Goal: Task Accomplishment & Management: Complete application form

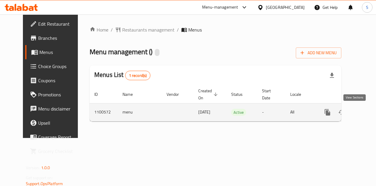
click at [367, 114] on icon "enhanced table" at bounding box center [370, 112] width 7 height 7
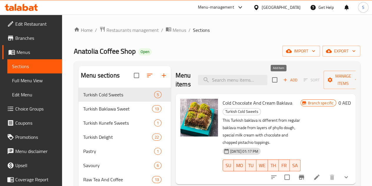
click at [282, 79] on span "Add" at bounding box center [290, 79] width 16 height 7
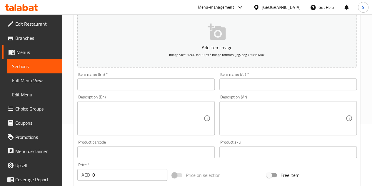
scroll to position [88, 0]
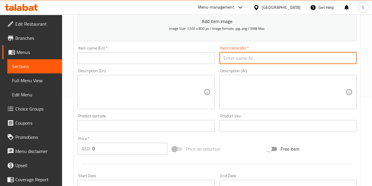
click at [249, 55] on input "text" at bounding box center [287, 58] width 137 height 12
click at [192, 56] on input "text" at bounding box center [145, 58] width 137 height 12
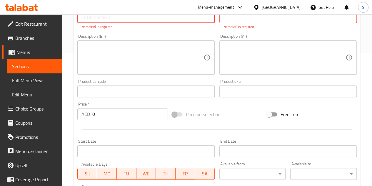
scroll to position [56, 0]
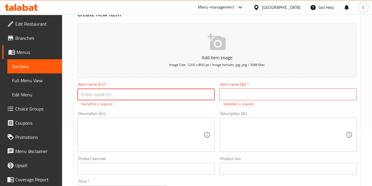
click at [126, 90] on input "text" at bounding box center [145, 94] width 137 height 12
click at [129, 93] on input "ر" at bounding box center [145, 94] width 137 height 12
click at [130, 85] on div "Item name (En)   * ررر Item name (En) * Name(En) is required" at bounding box center [145, 94] width 137 height 24
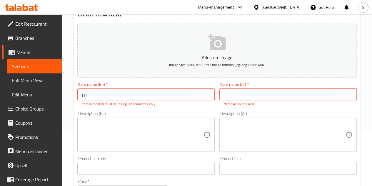
click at [128, 90] on input "ررر" at bounding box center [145, 94] width 137 height 12
click at [139, 95] on input "ررر" at bounding box center [145, 94] width 137 height 12
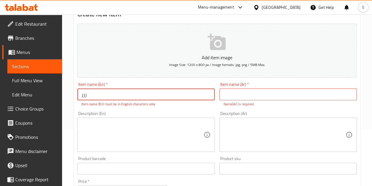
click at [139, 95] on input "ررر" at bounding box center [145, 94] width 137 height 12
paste input "Build Your Own Açaí Bowl"
click at [190, 93] on input "Build Your Own Açaí Bowl" at bounding box center [145, 94] width 137 height 12
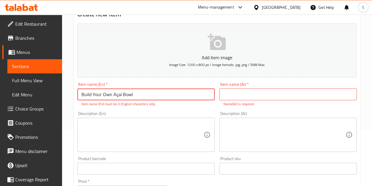
click at [121, 93] on input "Build Your Own Açaí Bowl" at bounding box center [145, 94] width 137 height 12
click at [118, 93] on input "Build Your Own Açai Bowl" at bounding box center [145, 94] width 137 height 12
type input "Build Your Own Acai Bowl"
click at [131, 129] on textarea at bounding box center [142, 135] width 122 height 28
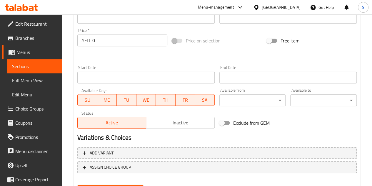
scroll to position [236, 0]
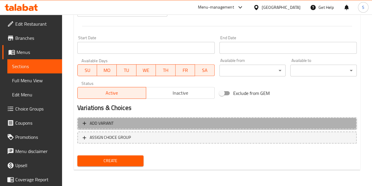
click at [166, 123] on span "Add variant" at bounding box center [217, 122] width 269 height 7
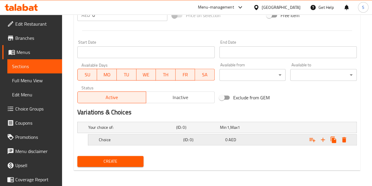
click at [153, 135] on div "Choice" at bounding box center [140, 139] width 84 height 8
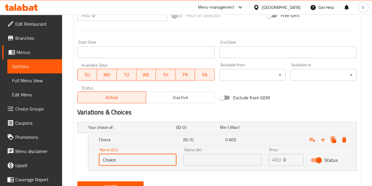
click at [110, 156] on input "Choice" at bounding box center [138, 160] width 78 height 12
type input "r"
type input "R"
click at [323, 140] on icon "Expand" at bounding box center [322, 139] width 7 height 7
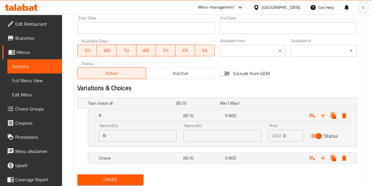
scroll to position [274, 0]
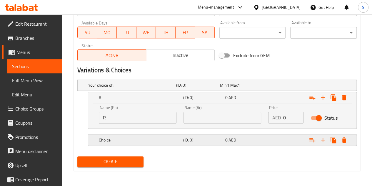
click at [132, 138] on h5 "Choice" at bounding box center [140, 140] width 82 height 6
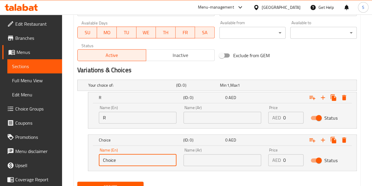
click at [121, 160] on input "Choice" at bounding box center [138, 160] width 78 height 12
type input "l"
click at [158, 159] on input "l" at bounding box center [138, 160] width 78 height 12
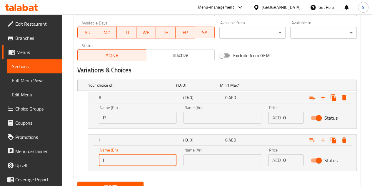
click at [158, 159] on input "l" at bounding box center [138, 160] width 78 height 12
type input "L"
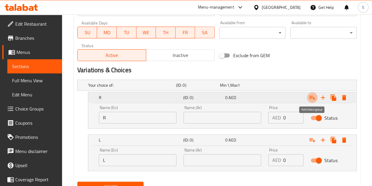
click at [314, 98] on icon "Expand" at bounding box center [312, 97] width 7 height 7
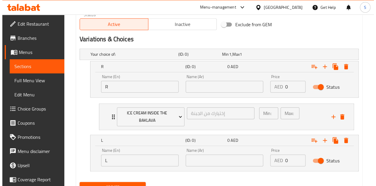
scroll to position [330, 0]
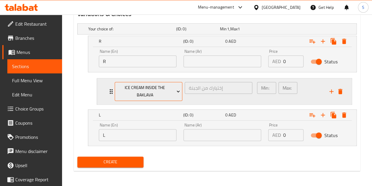
click at [156, 91] on span "Ice Cream inside the Baklava" at bounding box center [148, 91] width 63 height 15
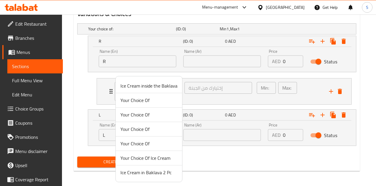
click at [262, 3] on div at bounding box center [188, 93] width 376 height 186
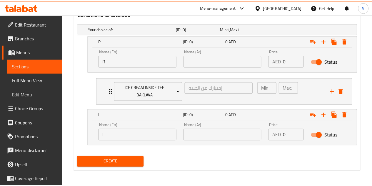
scroll to position [323, 0]
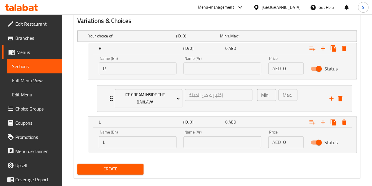
click at [267, 6] on div "[GEOGRAPHIC_DATA]" at bounding box center [281, 7] width 39 height 6
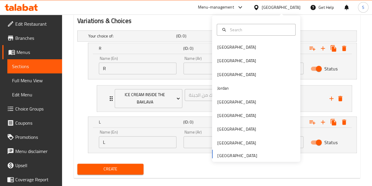
click at [38, 9] on div at bounding box center [21, 7] width 43 height 12
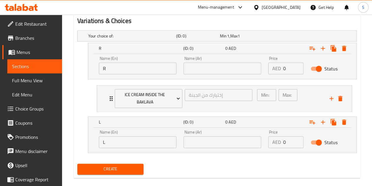
click at [31, 7] on icon at bounding box center [31, 8] width 5 height 5
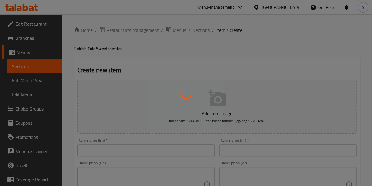
click at [28, 108] on div at bounding box center [186, 93] width 372 height 186
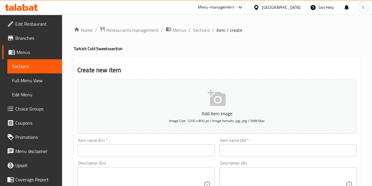
click at [28, 105] on span "Choice Groups" at bounding box center [36, 108] width 42 height 7
